Goal: Task Accomplishment & Management: Manage account settings

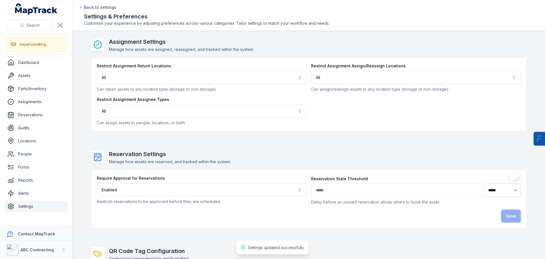
select select "****"
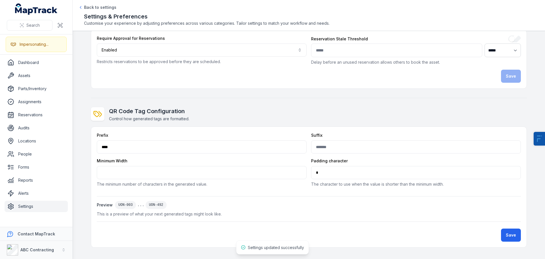
click at [509, 234] on button "Save" at bounding box center [511, 234] width 20 height 13
click at [517, 231] on button "Save" at bounding box center [511, 234] width 20 height 13
click at [43, 79] on link "Assets" at bounding box center [36, 75] width 63 height 11
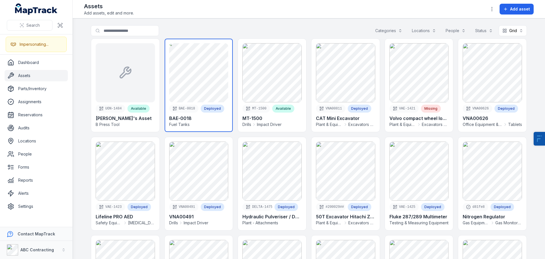
click at [189, 87] on link at bounding box center [199, 85] width 68 height 93
click at [196, 79] on link at bounding box center [199, 85] width 68 height 93
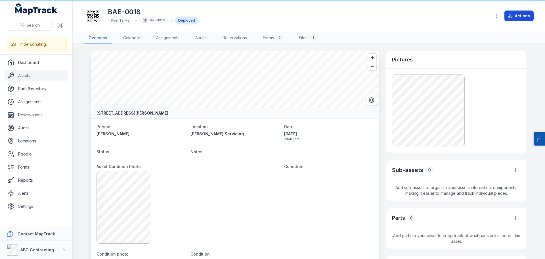
click at [518, 14] on button "Actions" at bounding box center [518, 16] width 29 height 11
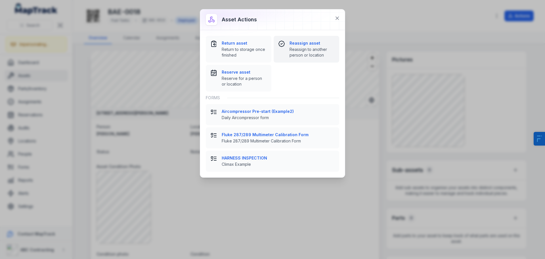
click at [298, 41] on strong "Reassign asset" at bounding box center [312, 43] width 45 height 6
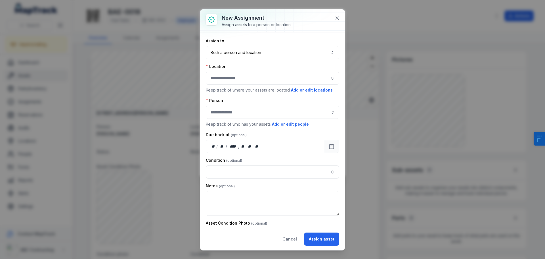
click at [249, 74] on div at bounding box center [272, 78] width 133 height 13
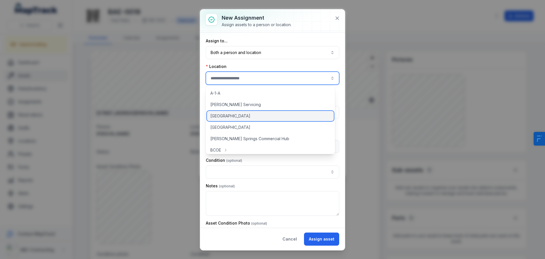
click at [249, 115] on span "[GEOGRAPHIC_DATA]" at bounding box center [230, 116] width 40 height 6
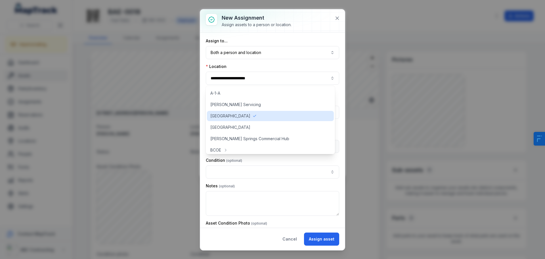
type input "**********"
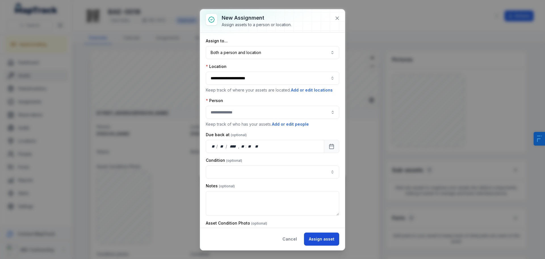
click at [325, 236] on button "Assign asset" at bounding box center [321, 238] width 35 height 13
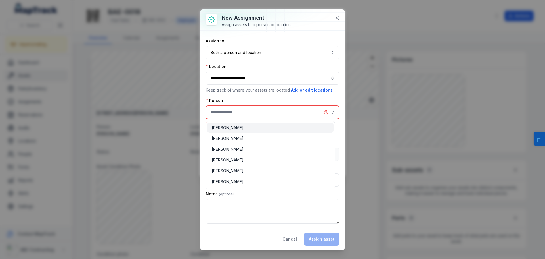
click at [232, 108] on input "assignment-add:person-label" at bounding box center [272, 112] width 133 height 13
click at [240, 176] on div "[PERSON_NAME]" at bounding box center [270, 181] width 126 height 10
type input "**********"
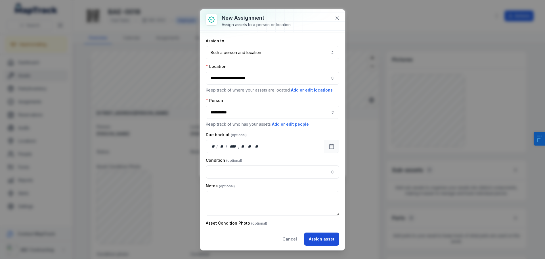
click at [320, 241] on button "Assign asset" at bounding box center [321, 238] width 35 height 13
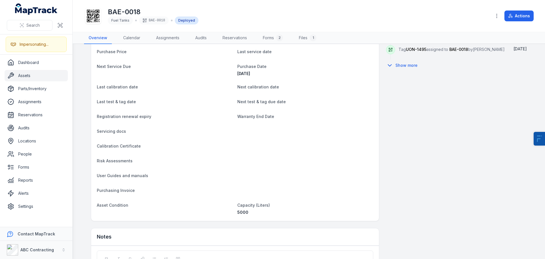
scroll to position [413, 0]
